Goal: Find specific page/section: Find specific page/section

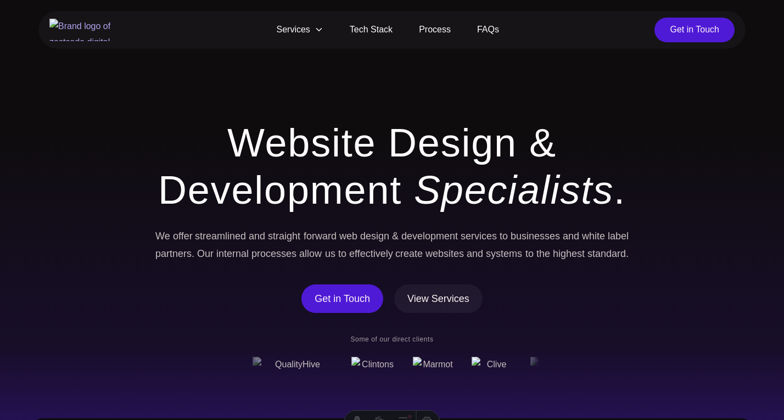
click at [301, 32] on span "Services" at bounding box center [299, 30] width 73 height 25
click at [307, 27] on span "Services" at bounding box center [299, 30] width 73 height 25
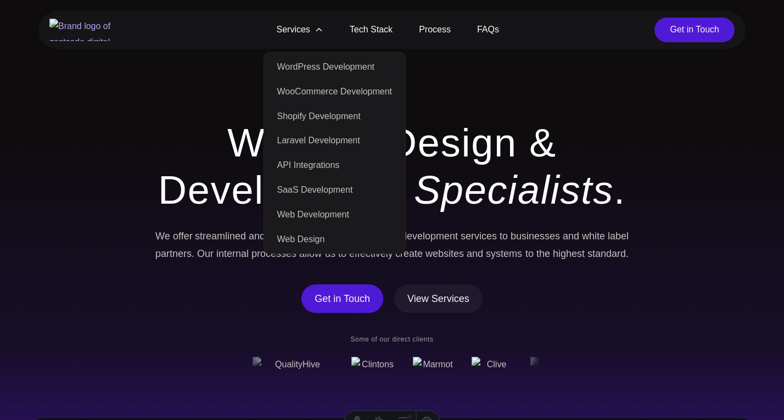
click at [307, 27] on span "Services" at bounding box center [299, 30] width 73 height 25
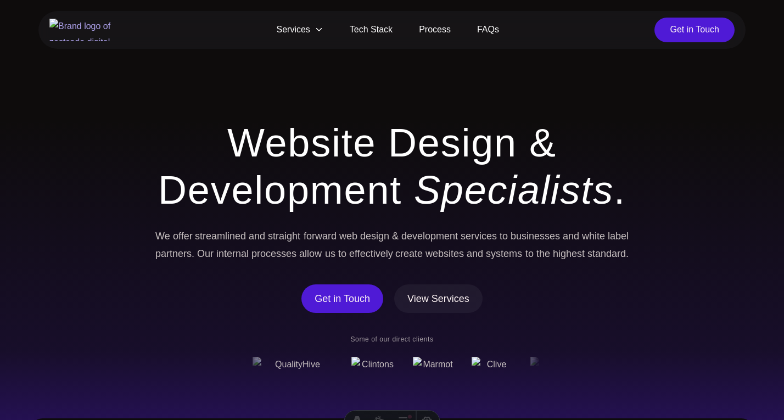
click at [304, 31] on span "Services" at bounding box center [299, 30] width 73 height 25
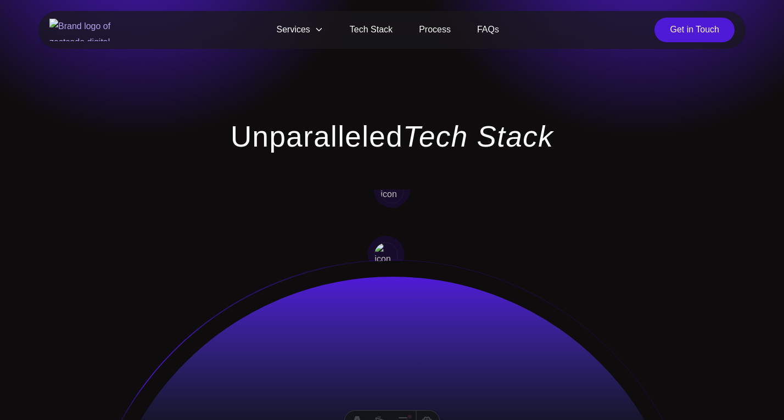
click at [368, 150] on h1 "Unparalleled Tech Stack" at bounding box center [391, 136] width 369 height 35
click at [319, 140] on h1 "Unparalleled Tech Stack" at bounding box center [391, 136] width 369 height 35
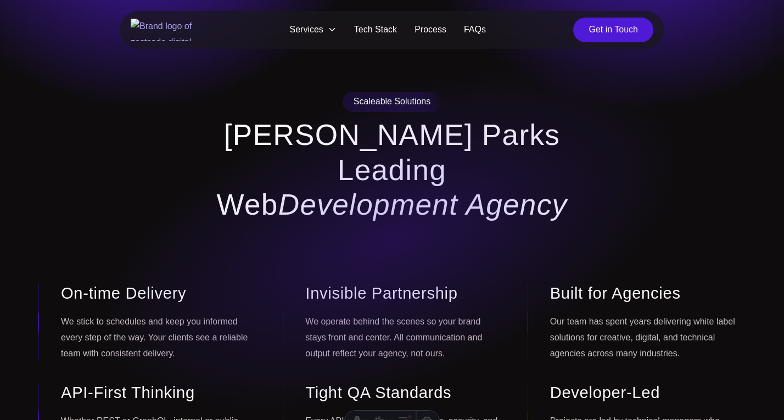
scroll to position [27, 0]
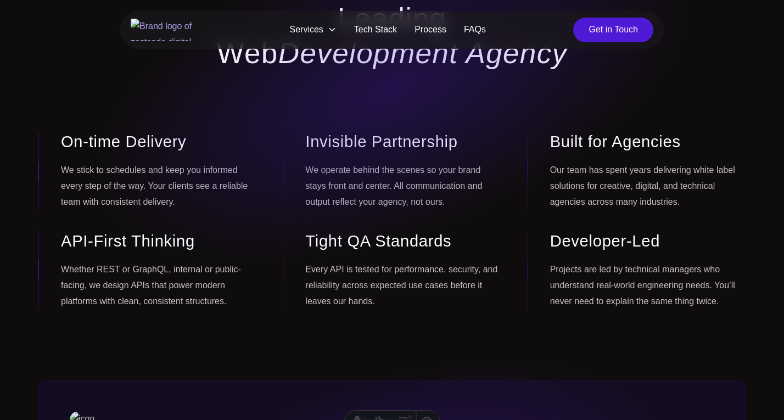
scroll to position [182, 0]
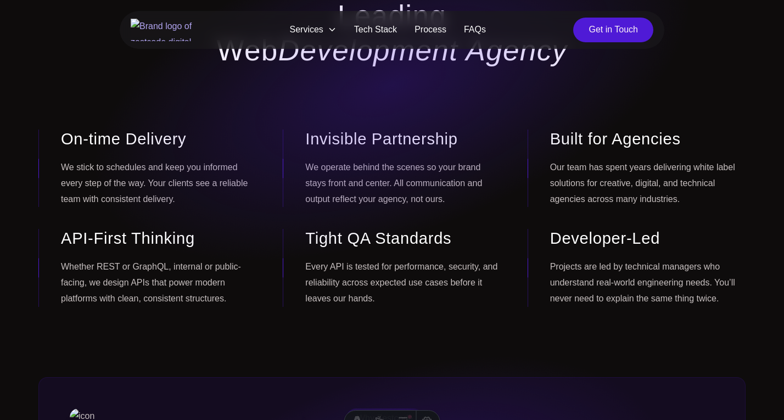
click at [340, 130] on h3 "Invisible Partnership" at bounding box center [402, 139] width 195 height 19
click at [304, 131] on div "Invisible Partnership We operate behind the scenes so your brand stays front an…" at bounding box center [392, 168] width 218 height 77
click at [332, 160] on p "We operate behind the scenes so your brand stays front and center. All communic…" at bounding box center [402, 183] width 195 height 47
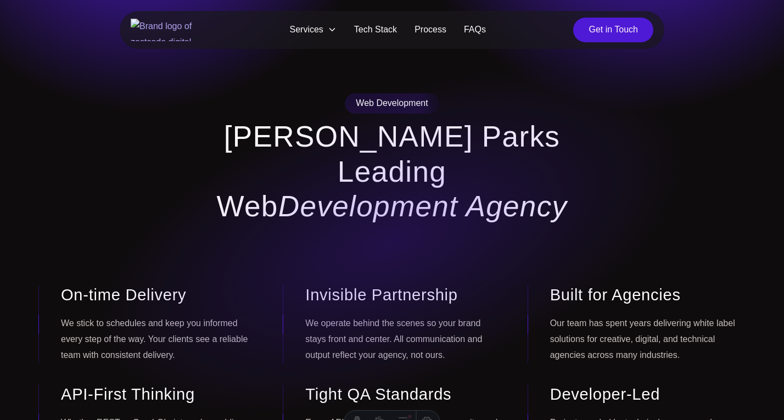
scroll to position [25, 0]
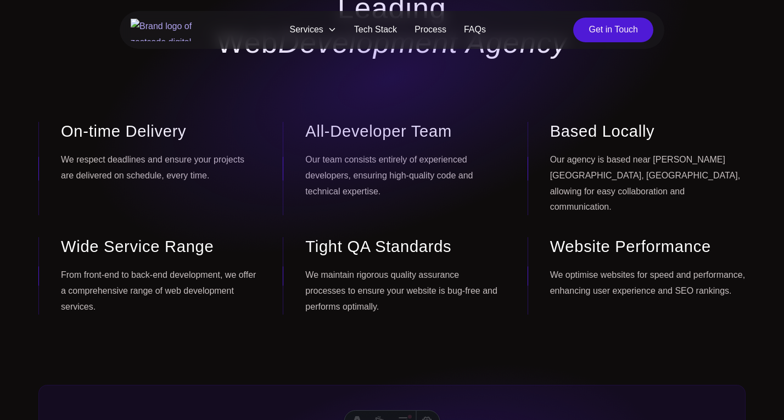
scroll to position [190, 0]
